Goal: Task Accomplishment & Management: Complete application form

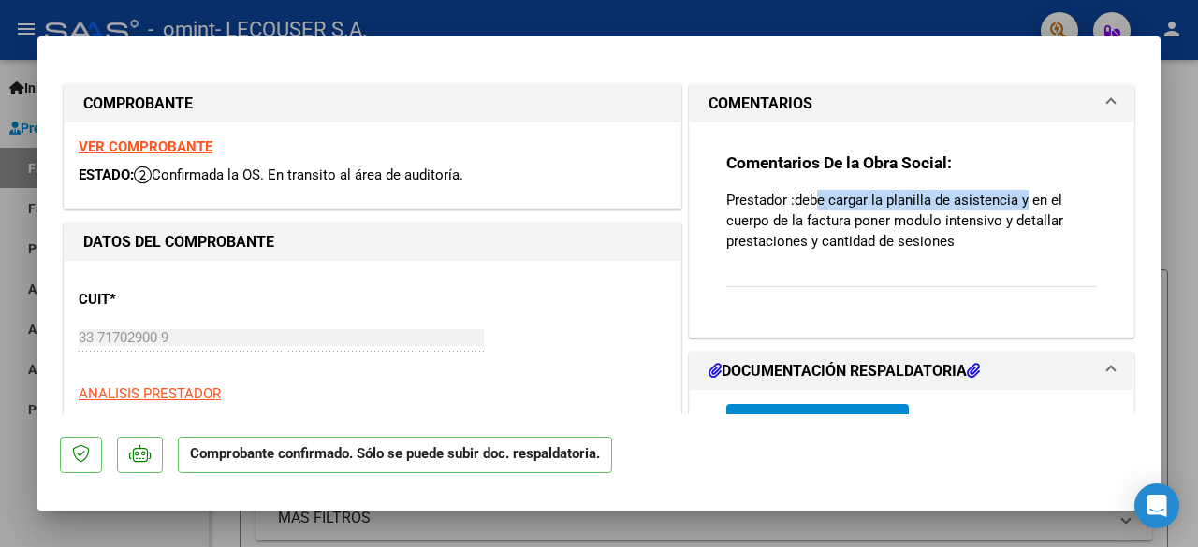
drag, startPoint x: 812, startPoint y: 197, endPoint x: 1018, endPoint y: 202, distance: 205.9
click at [1018, 202] on p "Prestador :debe cargar la planilla de asistencia y en el cuerpo de la factura p…" at bounding box center [911, 221] width 371 height 62
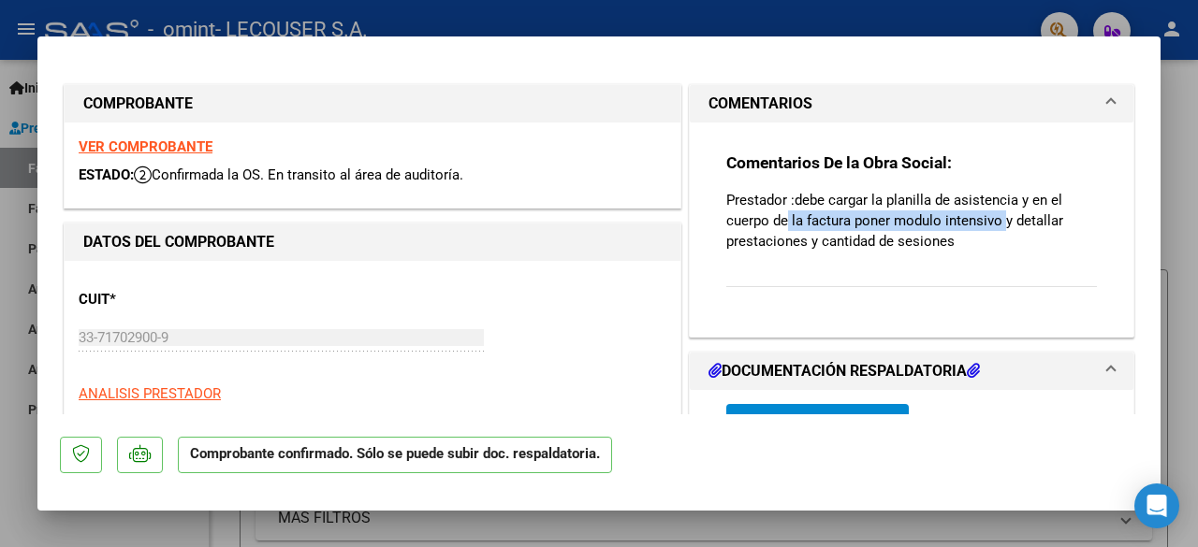
drag, startPoint x: 779, startPoint y: 223, endPoint x: 996, endPoint y: 230, distance: 217.2
click at [996, 230] on p "Prestador :debe cargar la planilla de asistencia y en el cuerpo de la factura p…" at bounding box center [911, 221] width 371 height 62
click at [953, 257] on div "Comentarios De la Obra Social: Prestador :debe cargar la planilla de asistencia…" at bounding box center [911, 230] width 371 height 155
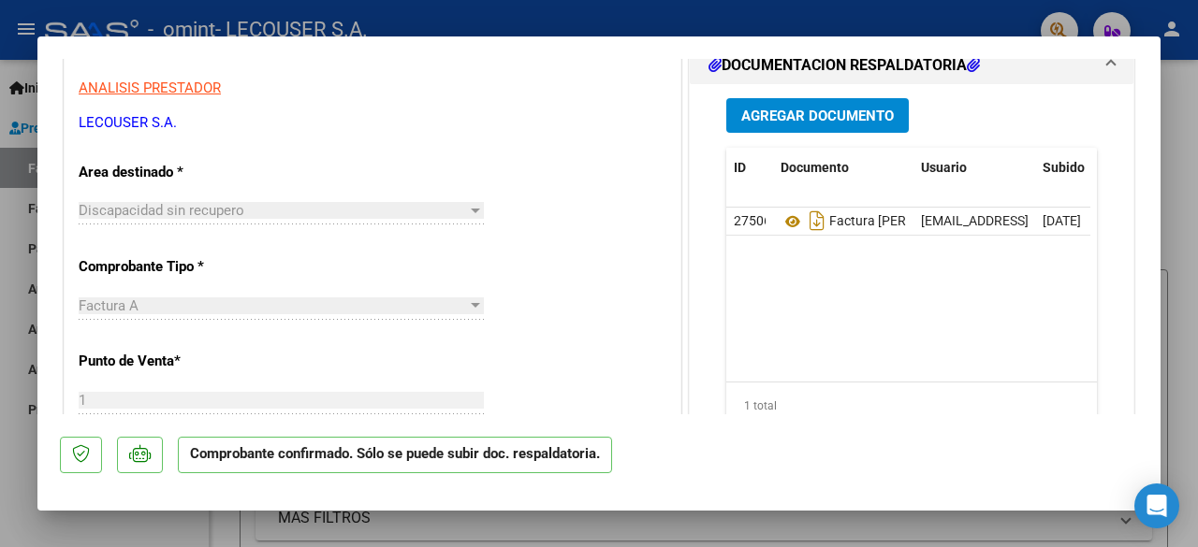
scroll to position [311, 0]
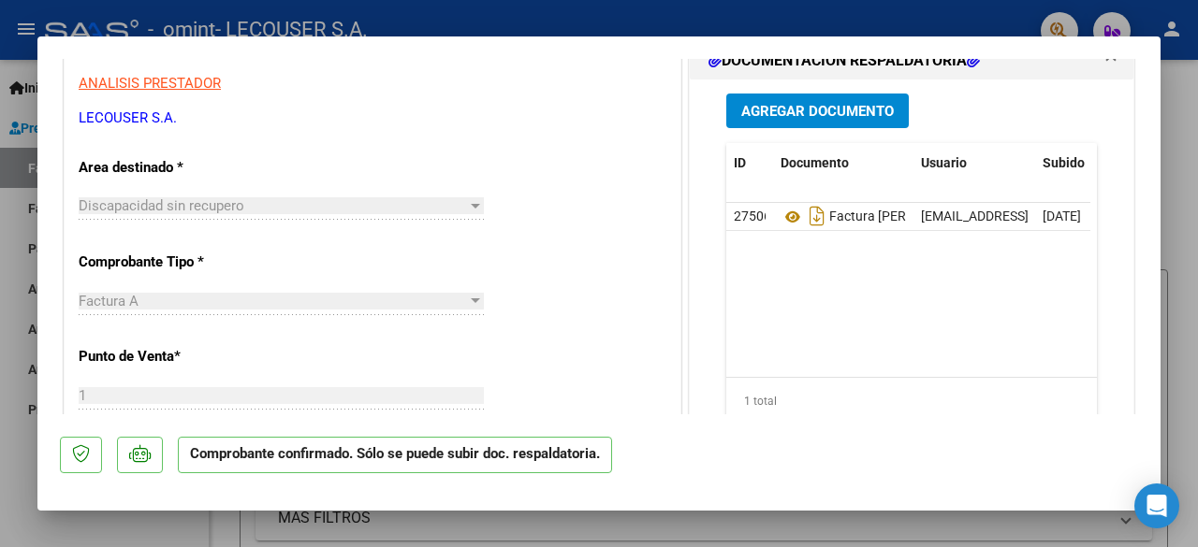
click at [1168, 297] on div at bounding box center [599, 273] width 1198 height 547
type input "$ 0,00"
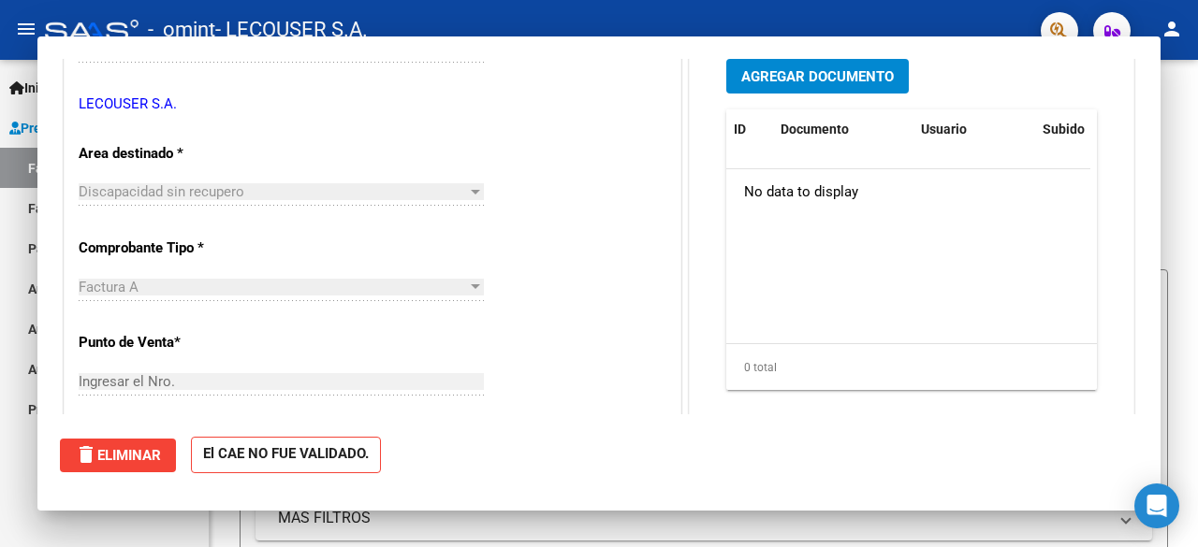
scroll to position [0, 0]
